Goal: Book appointment/travel/reservation

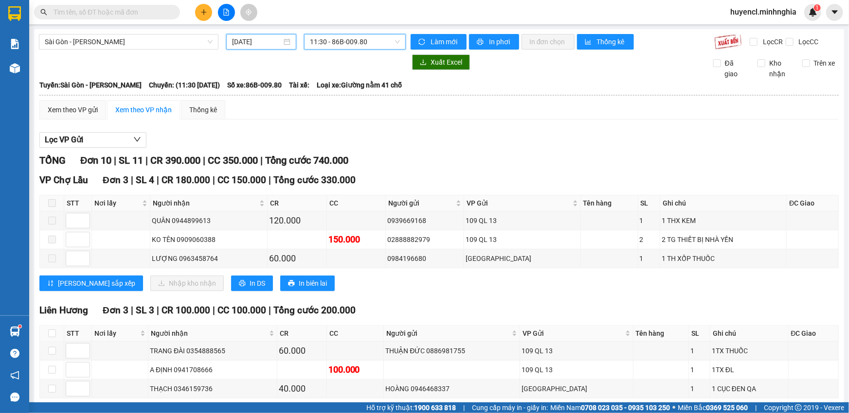
click at [271, 40] on input "[DATE]" at bounding box center [257, 41] width 50 height 11
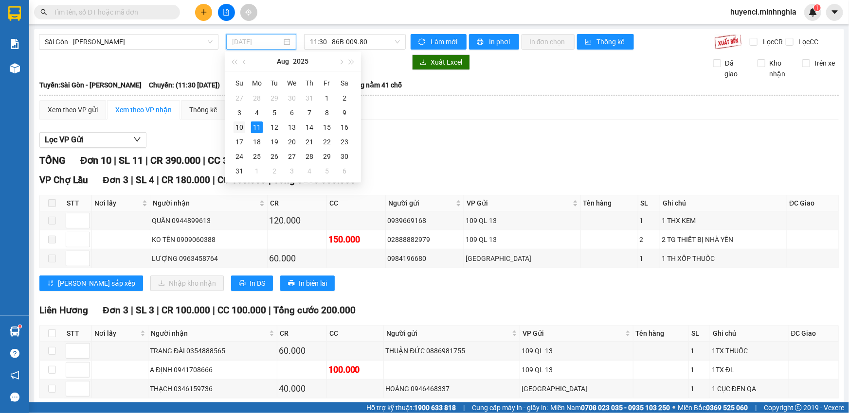
click at [238, 128] on div "10" at bounding box center [239, 128] width 12 height 12
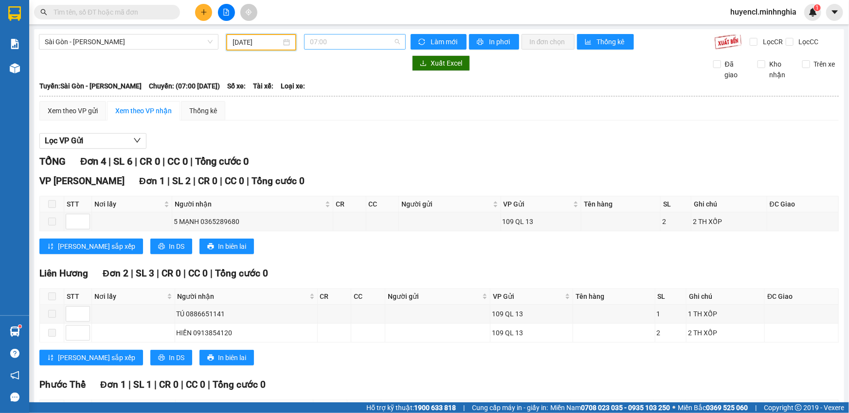
scroll to position [15, 0]
click at [349, 44] on span "07:00" at bounding box center [355, 42] width 90 height 15
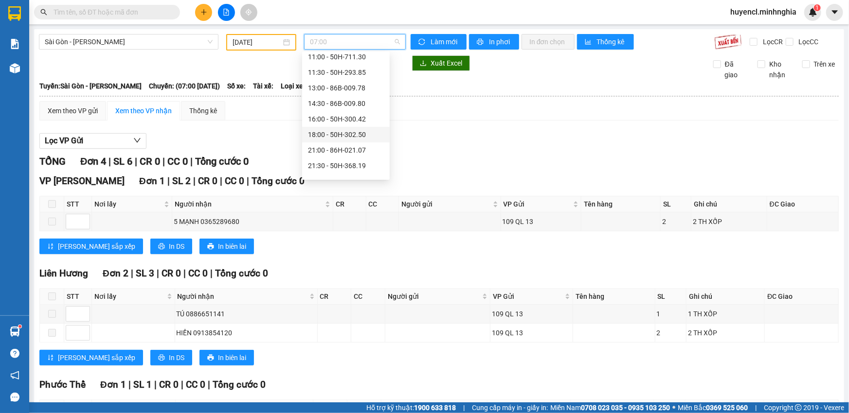
scroll to position [93, 0]
click at [352, 170] on div "22:00 - 50H-363.64" at bounding box center [346, 170] width 76 height 11
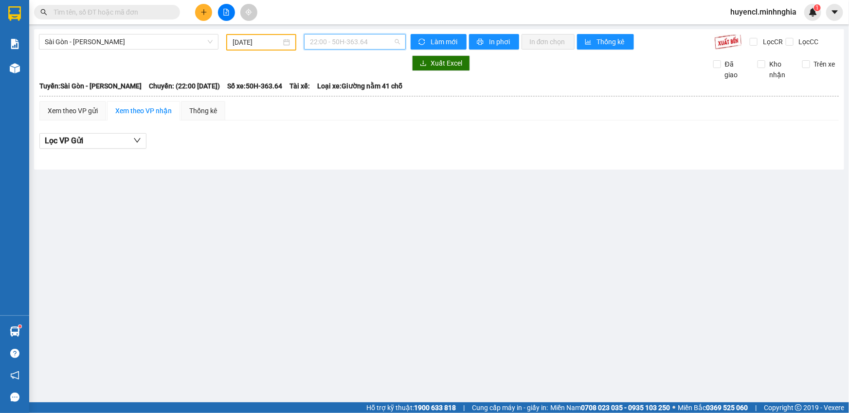
click at [350, 48] on span "22:00 - 50H-363.64" at bounding box center [355, 42] width 90 height 15
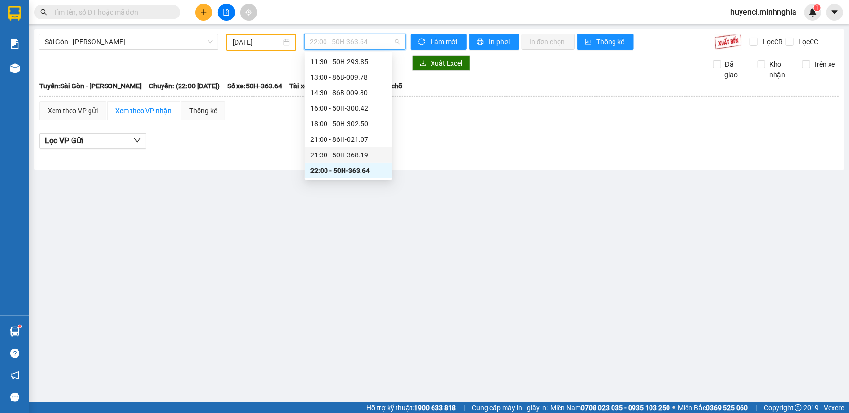
click at [354, 156] on div "21:30 - 50H-368.19" at bounding box center [348, 155] width 76 height 11
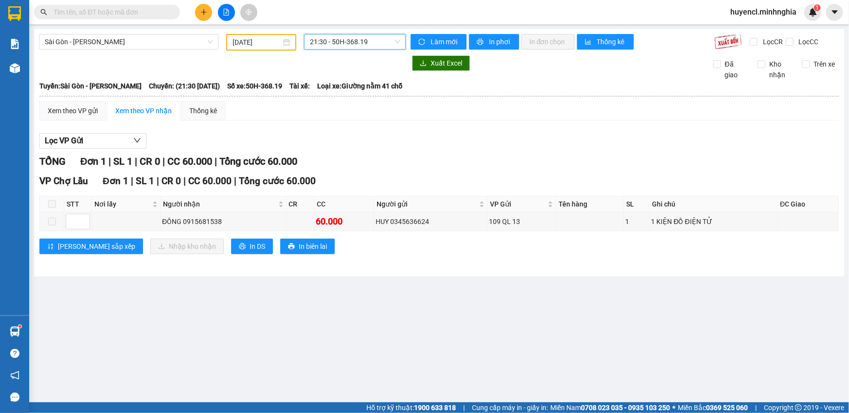
click at [385, 38] on span "21:30 - 50H-368.19" at bounding box center [355, 42] width 90 height 15
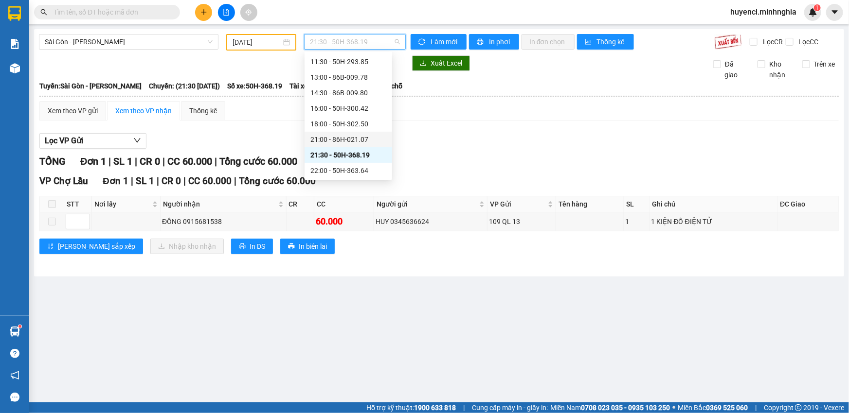
click at [365, 142] on div "21:00 - 86H-021.07" at bounding box center [348, 139] width 76 height 11
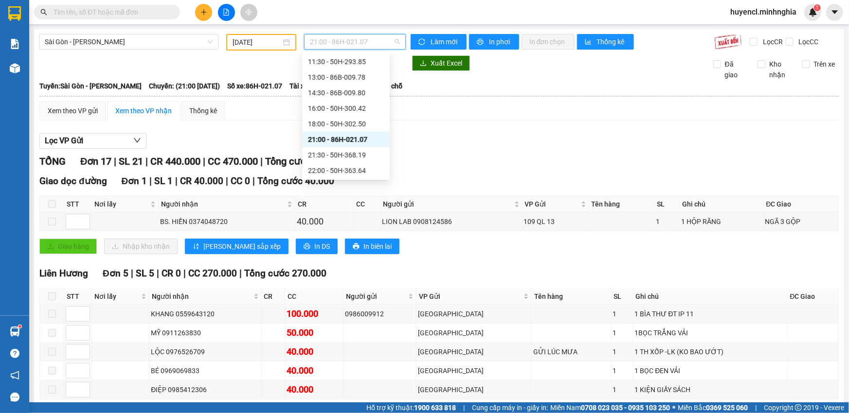
click at [362, 41] on span "21:00 - 86H-021.07" at bounding box center [355, 42] width 90 height 15
click at [363, 124] on div "18:00 - 50H-302.50" at bounding box center [346, 124] width 76 height 11
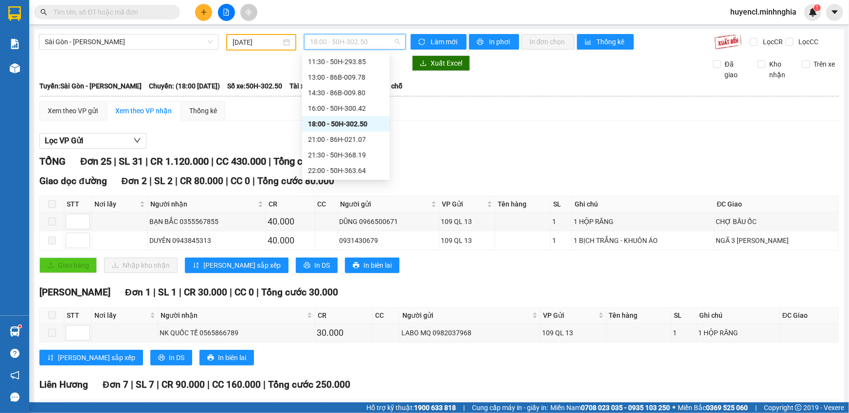
click at [337, 42] on span "18:00 - 50H-302.50" at bounding box center [355, 42] width 90 height 15
click at [350, 105] on div "16:00 - 50H-300.42" at bounding box center [346, 108] width 76 height 11
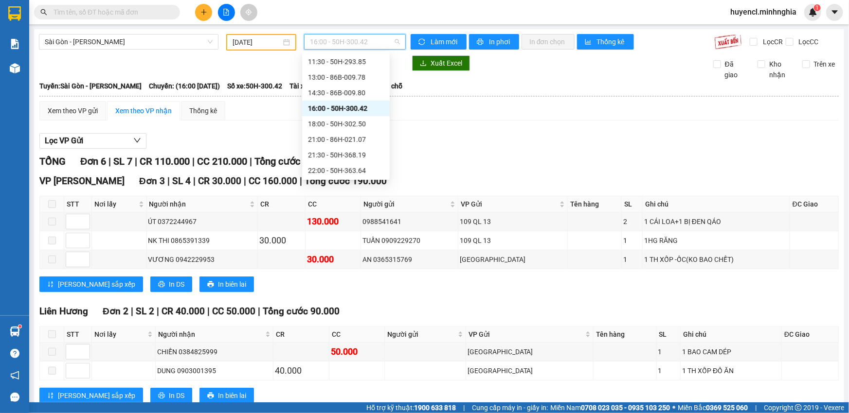
click at [363, 43] on span "16:00 - 50H-300.42" at bounding box center [355, 42] width 90 height 15
click at [356, 91] on div "14:30 - 86B-009.80" at bounding box center [346, 93] width 76 height 11
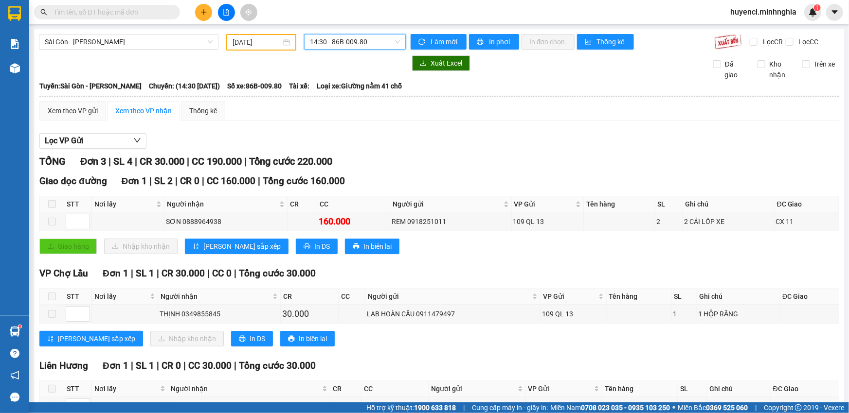
click at [260, 45] on input "[DATE]" at bounding box center [256, 42] width 49 height 11
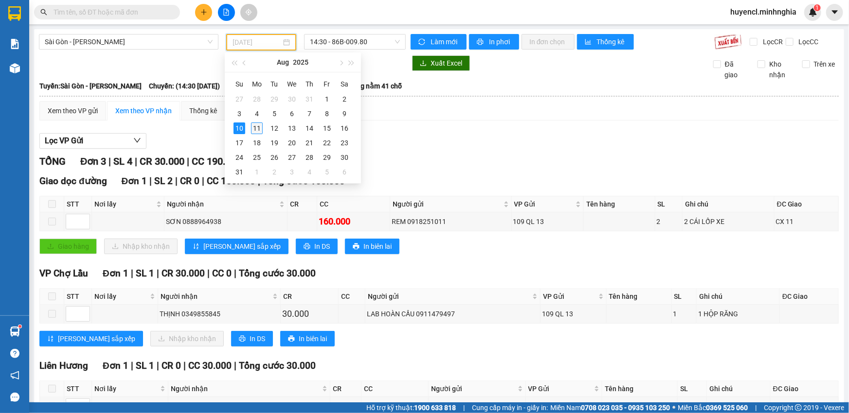
click at [254, 129] on div "11" at bounding box center [257, 129] width 12 height 12
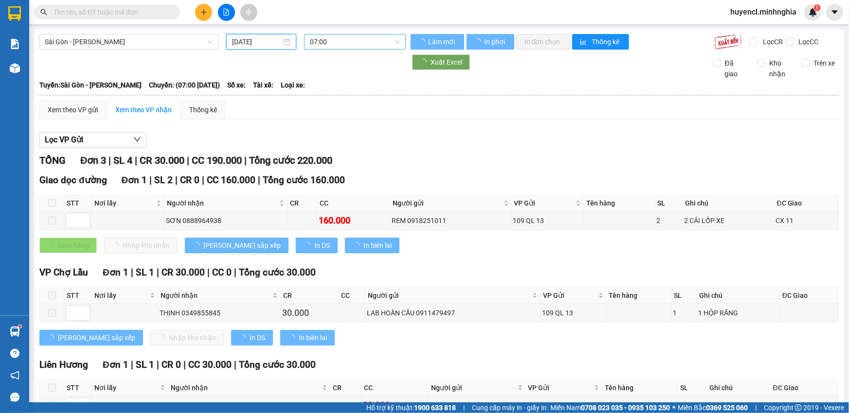
type input "[DATE]"
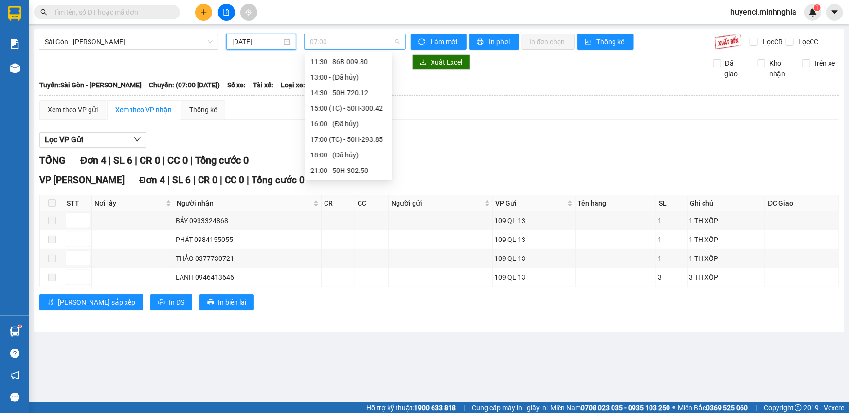
scroll to position [15, 0]
click at [342, 39] on span "07:00" at bounding box center [355, 42] width 90 height 15
